Goal: Communication & Community: Answer question/provide support

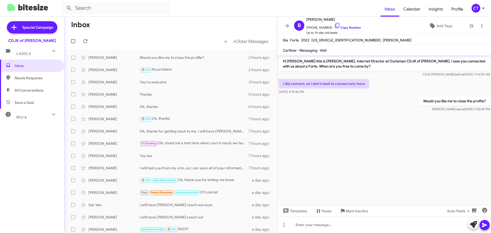
click at [484, 7] on icon at bounding box center [483, 8] width 6 height 6
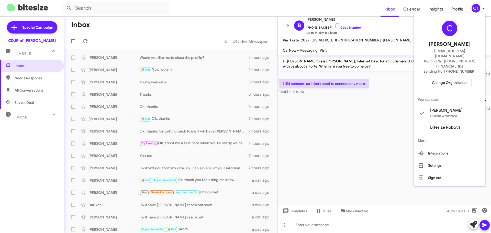
click at [449, 78] on span "Change Organization" at bounding box center [450, 82] width 36 height 9
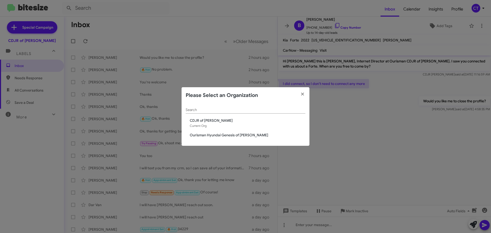
click at [251, 135] on span "Ourisman Hyundai Genesis of [PERSON_NAME]" at bounding box center [248, 135] width 116 height 5
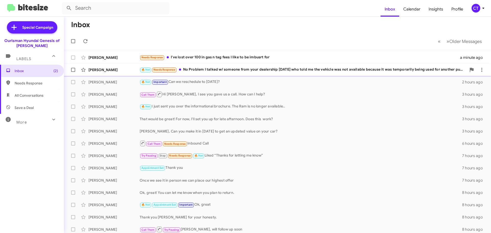
click at [222, 70] on div "🔥 Hot Needs Response No Problem I talked w/ someone from your dealership yester…" at bounding box center [303, 70] width 327 height 6
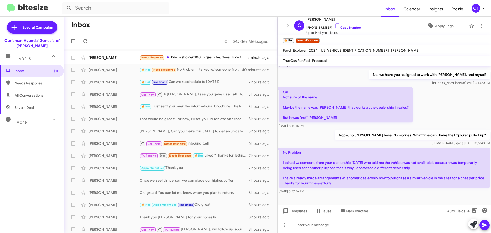
scroll to position [87, 0]
click at [481, 25] on icon at bounding box center [481, 26] width 1 height 4
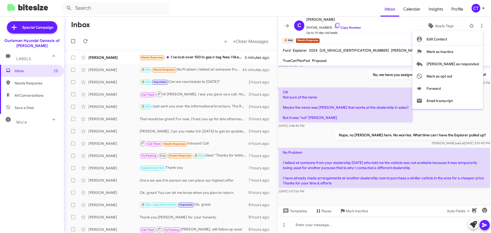
click at [321, 220] on div at bounding box center [245, 116] width 491 height 233
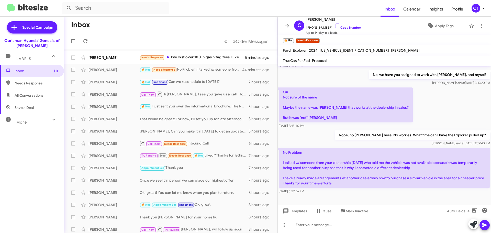
click at [322, 226] on div at bounding box center [384, 225] width 213 height 16
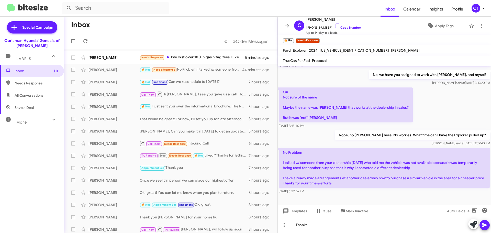
click at [487, 225] on icon at bounding box center [485, 225] width 6 height 6
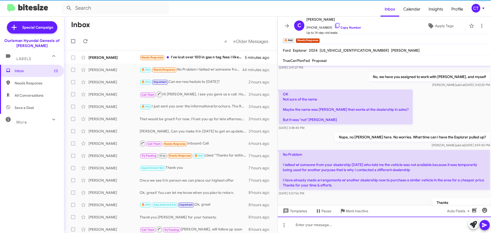
scroll to position [105, 0]
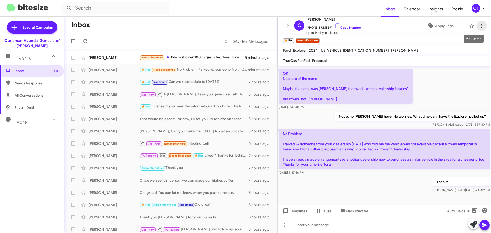
click at [479, 27] on icon at bounding box center [482, 26] width 6 height 6
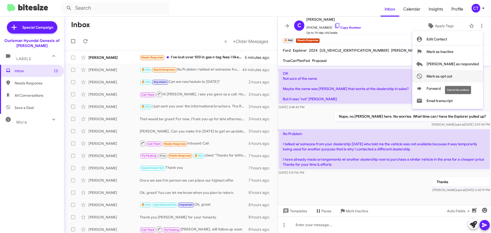
click at [452, 78] on span "Mark as opt out" at bounding box center [440, 76] width 26 height 12
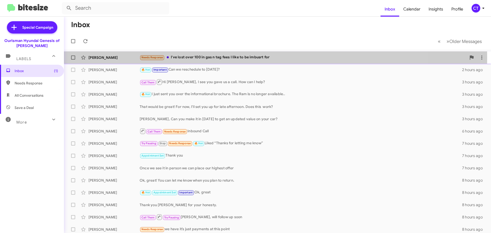
click at [198, 58] on div "Needs Response I've lost over 100 in gas n tag fees I like to be imbusrt for" at bounding box center [303, 57] width 327 height 6
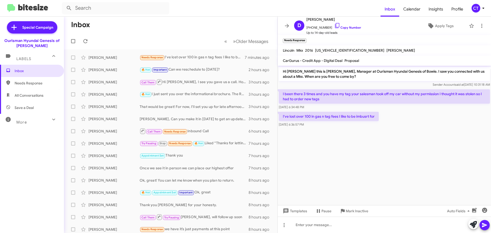
drag, startPoint x: 283, startPoint y: 94, endPoint x: 354, endPoint y: 123, distance: 76.6
click at [354, 123] on div "Hi Duane this is Ciara Taylor, Manager at Ourisman Hyundai Genesis of Bowie. I …" at bounding box center [384, 97] width 213 height 62
copy div "I been there 3 times and you have my tag your salesman took off my car without …"
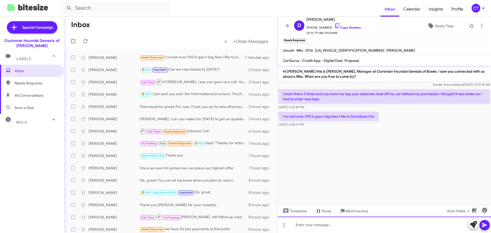
click at [304, 231] on div at bounding box center [384, 225] width 213 height 16
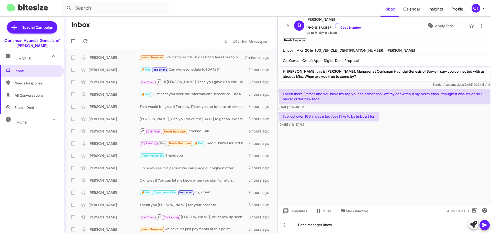
click at [483, 226] on icon at bounding box center [484, 225] width 5 height 4
click at [479, 25] on icon at bounding box center [482, 26] width 6 height 6
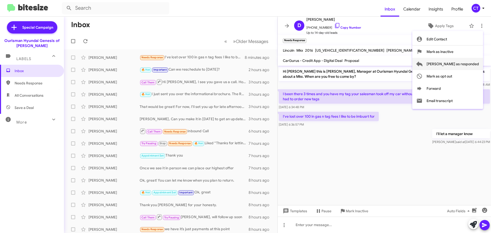
click at [462, 64] on span "Mark as responded" at bounding box center [453, 64] width 52 height 12
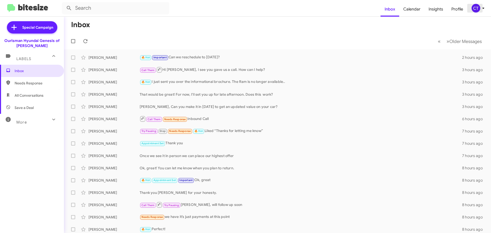
click at [481, 12] on span "CT" at bounding box center [478, 8] width 15 height 9
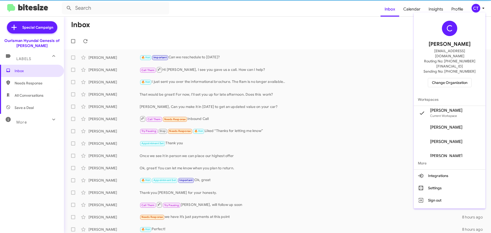
click at [453, 78] on button "Change Organization" at bounding box center [450, 82] width 44 height 9
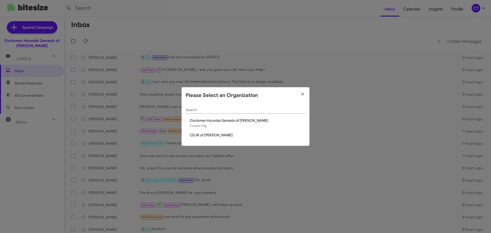
click at [197, 134] on span "CDJR of [PERSON_NAME]" at bounding box center [248, 135] width 116 height 5
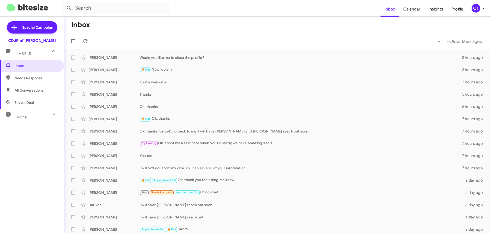
click at [481, 8] on icon at bounding box center [483, 8] width 6 height 6
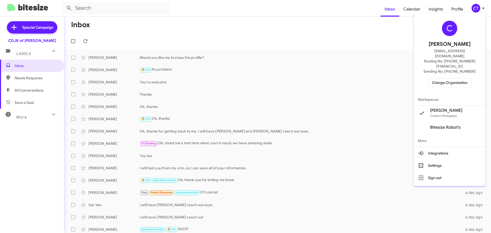
click at [449, 78] on span "Change Organization" at bounding box center [450, 82] width 36 height 9
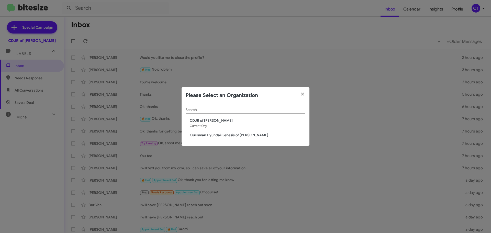
click at [224, 133] on span "Ourisman Hyundai Genesis of [PERSON_NAME]" at bounding box center [248, 135] width 116 height 5
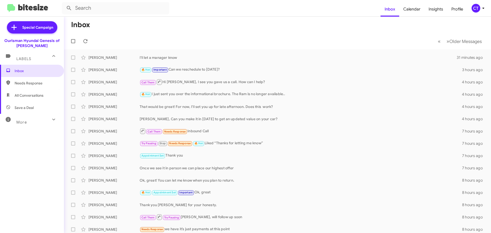
drag, startPoint x: 485, startPoint y: 10, endPoint x: 482, endPoint y: 10, distance: 3.2
click at [485, 9] on icon at bounding box center [483, 8] width 6 height 6
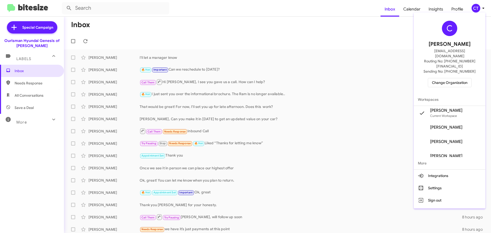
click at [444, 77] on div "C [PERSON_NAME] [EMAIL_ADDRESS][DOMAIN_NAME] Routing No: [PHONE_NUMBER][FINANCI…" at bounding box center [450, 54] width 72 height 79
click at [443, 78] on span "Change Organization" at bounding box center [450, 82] width 36 height 9
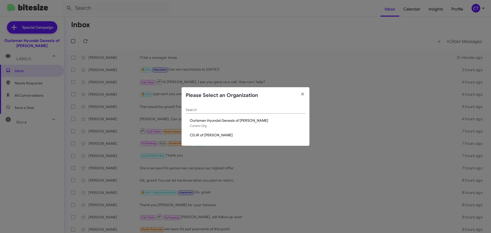
click at [193, 136] on span "CDJR of Bowie" at bounding box center [248, 135] width 116 height 5
